Goal: Task Accomplishment & Management: Use online tool/utility

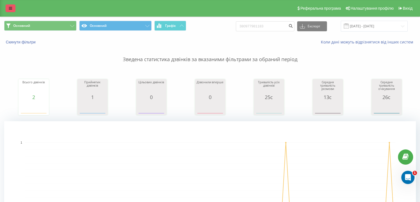
click at [13, 9] on link at bounding box center [11, 8] width 10 height 8
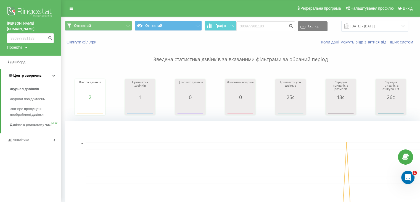
click at [28, 73] on span "Центр звернень" at bounding box center [27, 75] width 28 height 4
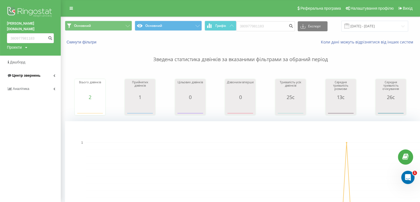
click at [27, 73] on span "Центр звернень" at bounding box center [26, 75] width 28 height 4
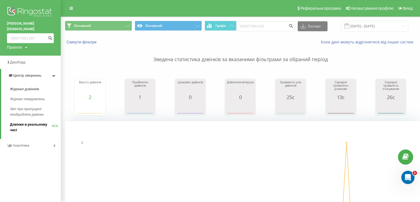
click at [28, 122] on span "Дзвінки в реальному часі" at bounding box center [31, 127] width 42 height 11
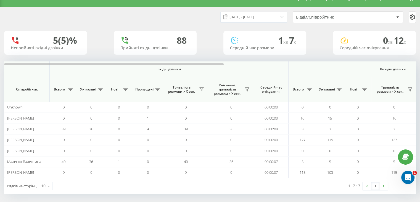
scroll to position [12, 0]
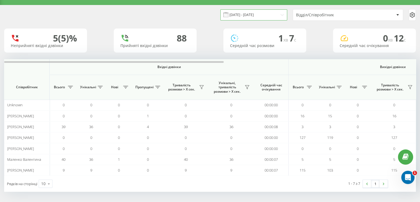
click at [235, 14] on input "01.08.2025 - 01.08.2025" at bounding box center [254, 14] width 67 height 11
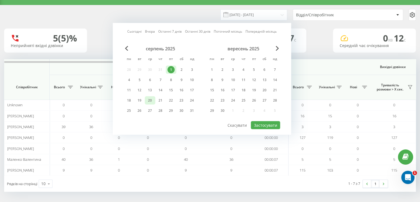
click at [147, 99] on div "20" at bounding box center [149, 100] width 7 height 7
click at [272, 124] on button "Застосувати" at bounding box center [265, 125] width 29 height 8
type input "20.08.2025 - 20.08.2025"
